Goal: Task Accomplishment & Management: Use online tool/utility

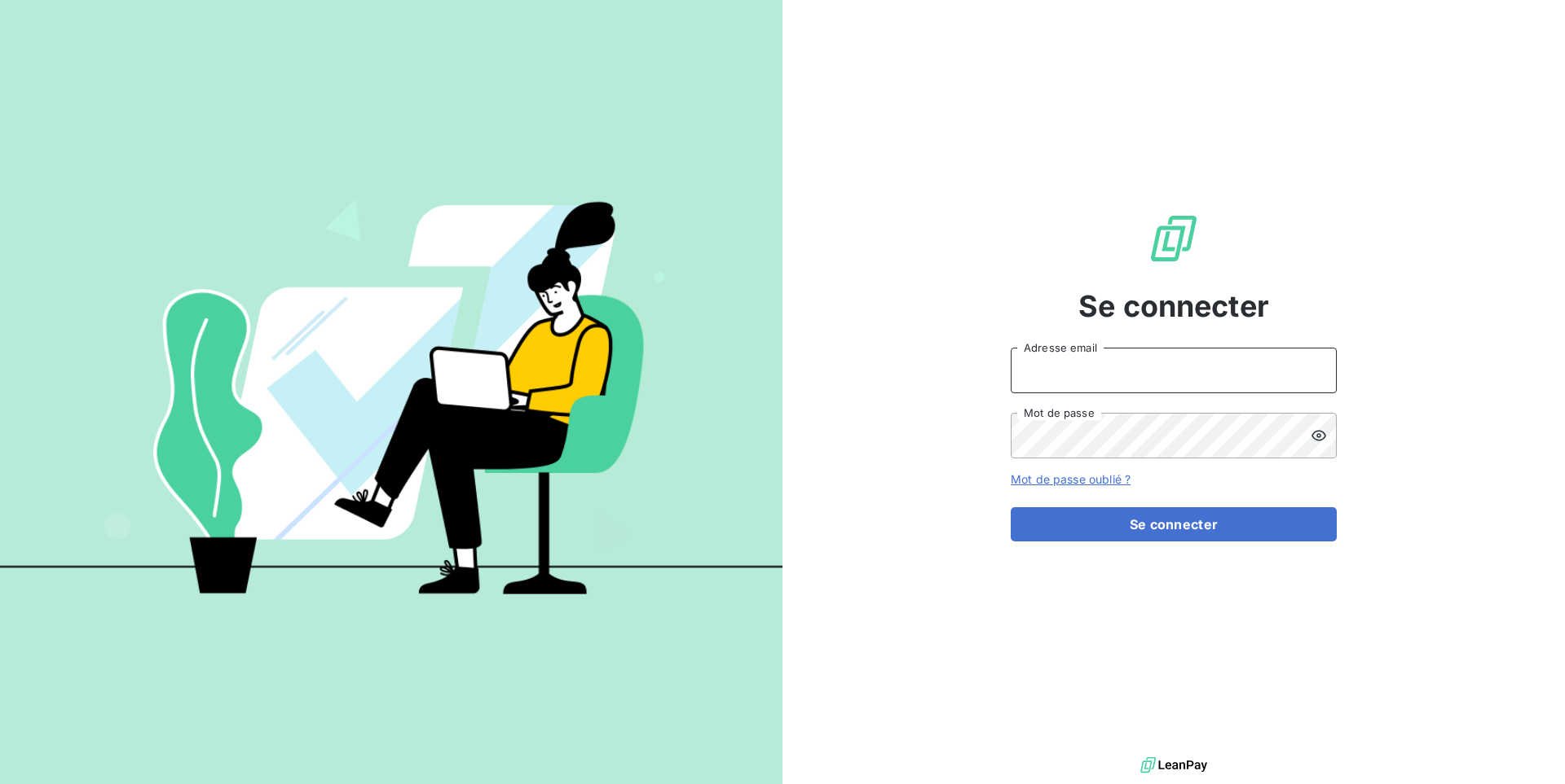
click at [1095, 391] on input "Adresse email" at bounding box center [1173, 370] width 326 height 46
type input "admin@deepidoo"
click at [1011, 507] on button "Se connecter" at bounding box center [1173, 524] width 326 height 34
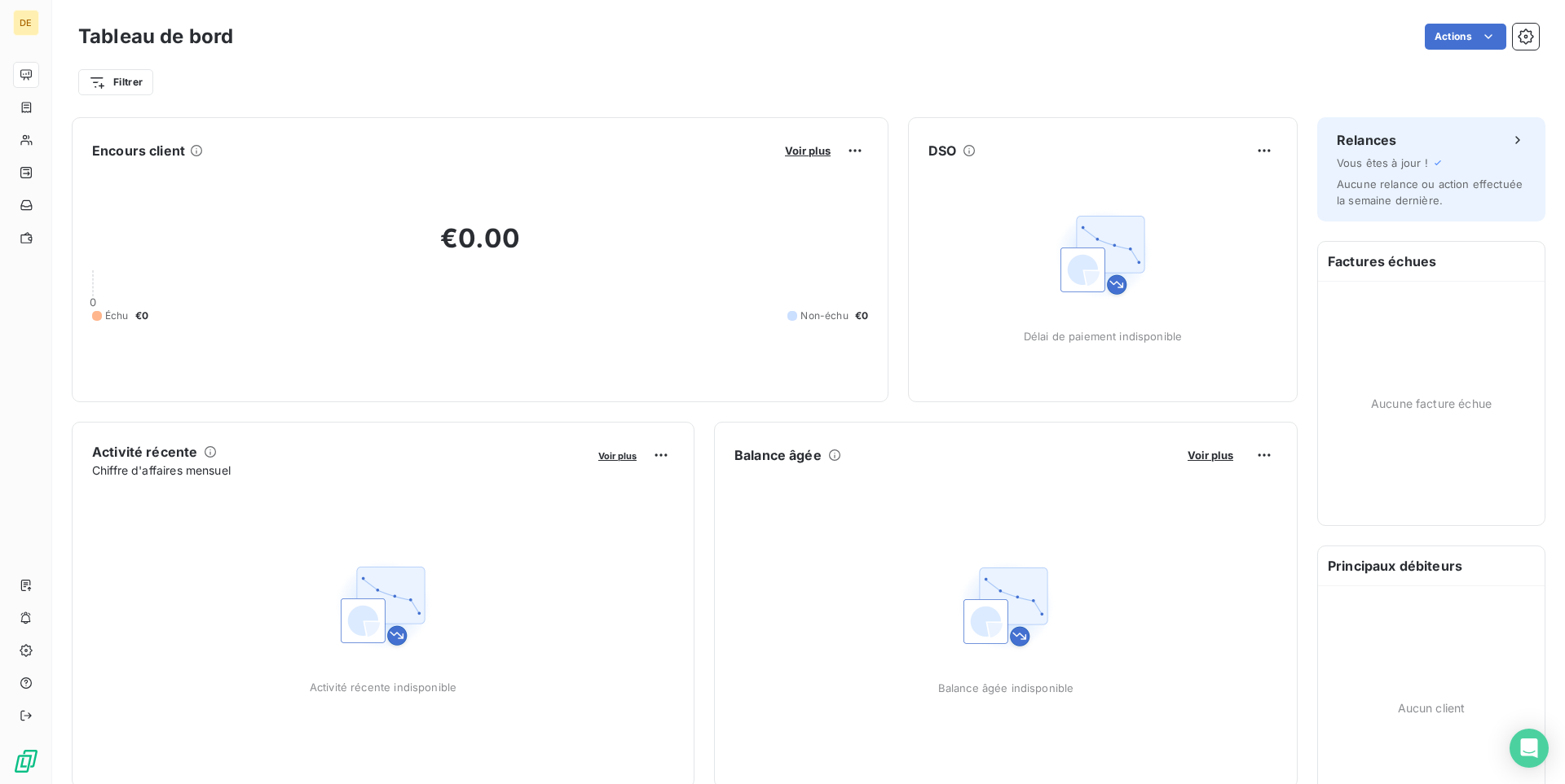
click at [708, 98] on div "Tableau de bord Actions Filtrer" at bounding box center [809, 53] width 1513 height 108
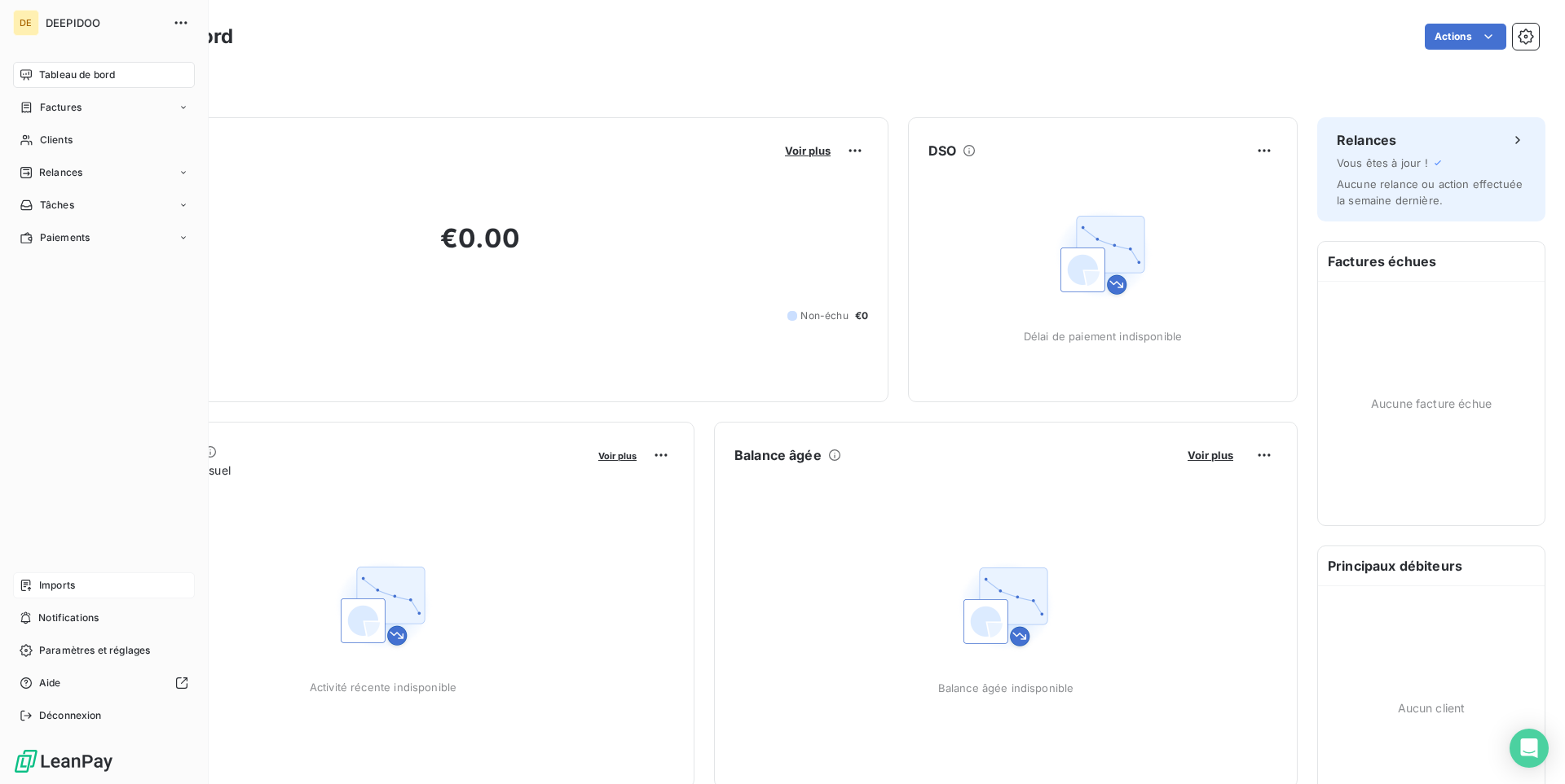
click at [77, 574] on div "Imports" at bounding box center [103, 585] width 182 height 26
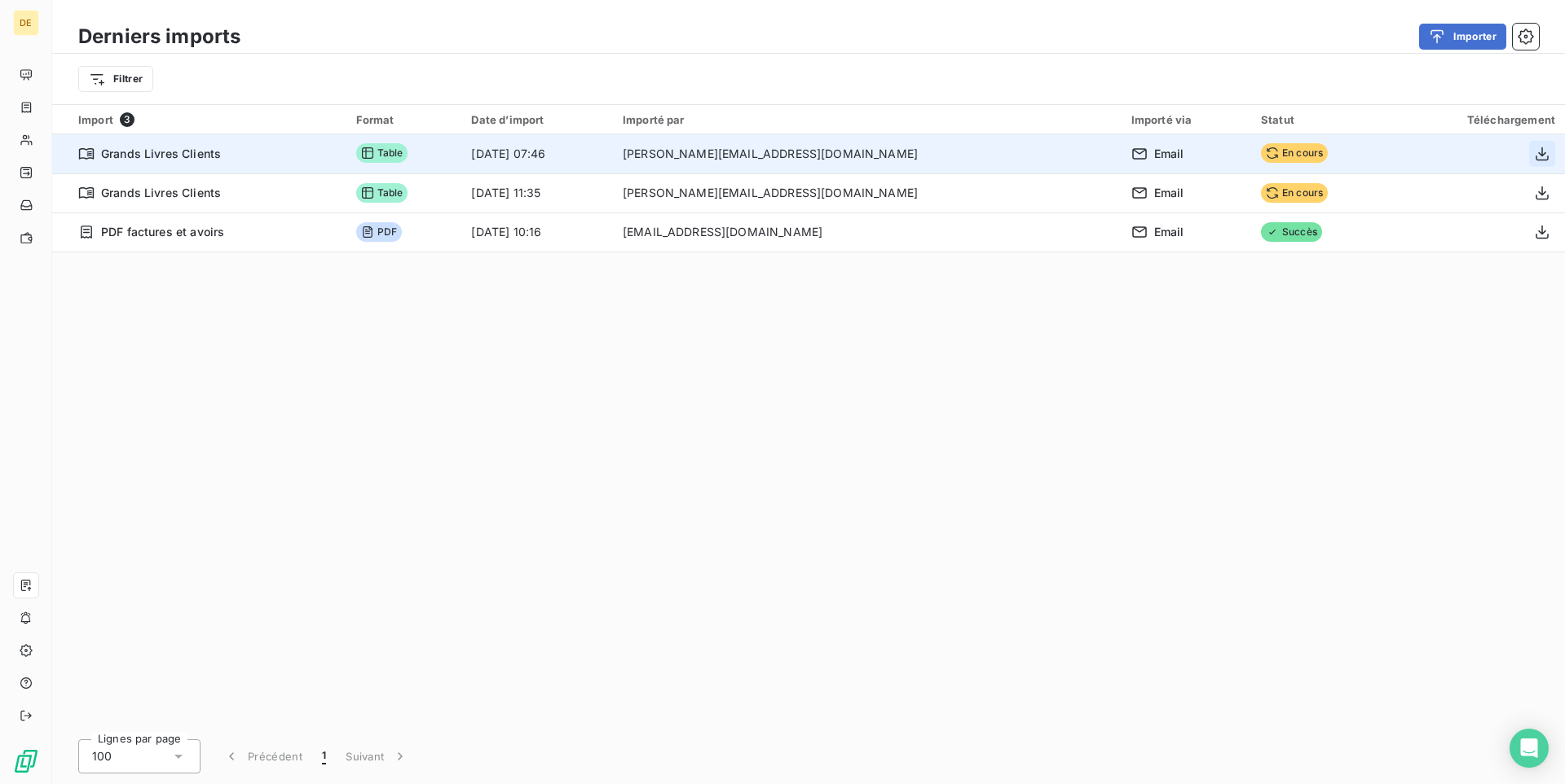
click at [1541, 157] on icon "button" at bounding box center [1542, 153] width 17 height 17
